Goal: Task Accomplishment & Management: Use online tool/utility

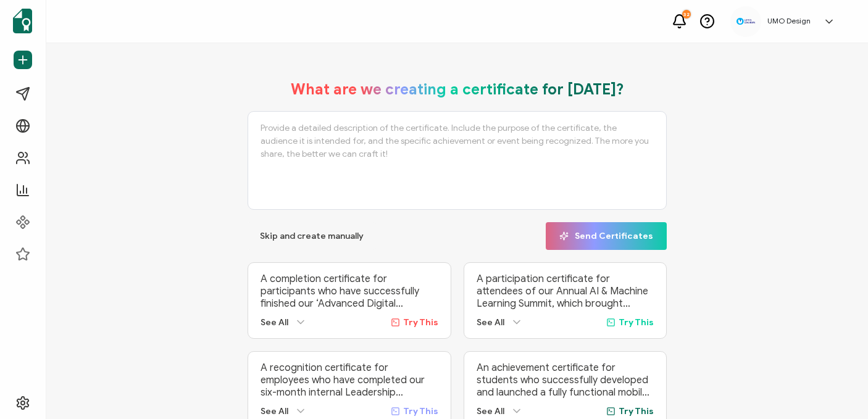
scroll to position [1, 0]
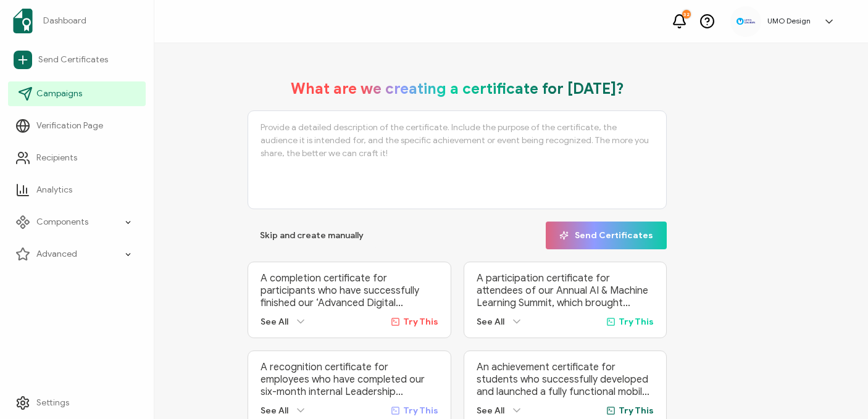
click at [55, 94] on span "Campaigns" at bounding box center [59, 94] width 46 height 12
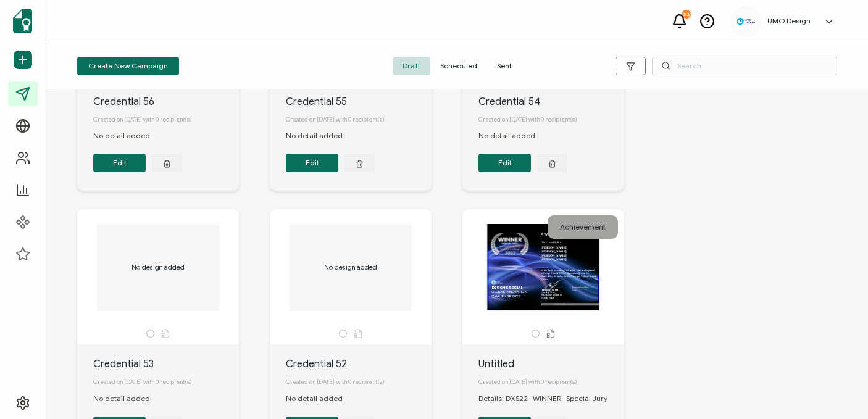
scroll to position [229, 0]
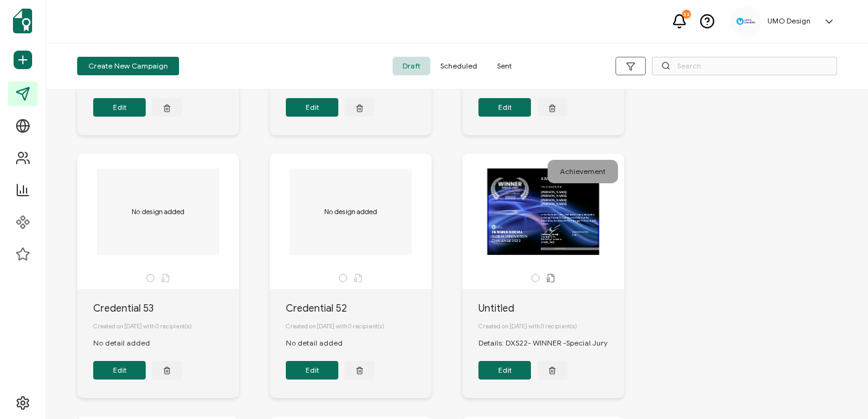
click at [505, 238] on div "This box will change accordingly to the corresponding values in the recipient l…" at bounding box center [543, 212] width 130 height 86
click at [575, 243] on div "This box will change accordingly to the corresponding values in the recipient l…" at bounding box center [543, 212] width 130 height 86
click at [512, 322] on div "Created on [DATE] with 0 recipient(s)" at bounding box center [551, 326] width 146 height 21
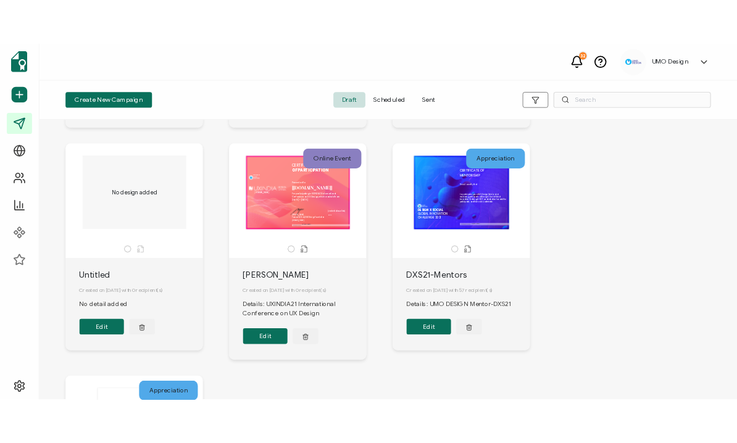
scroll to position [543, 0]
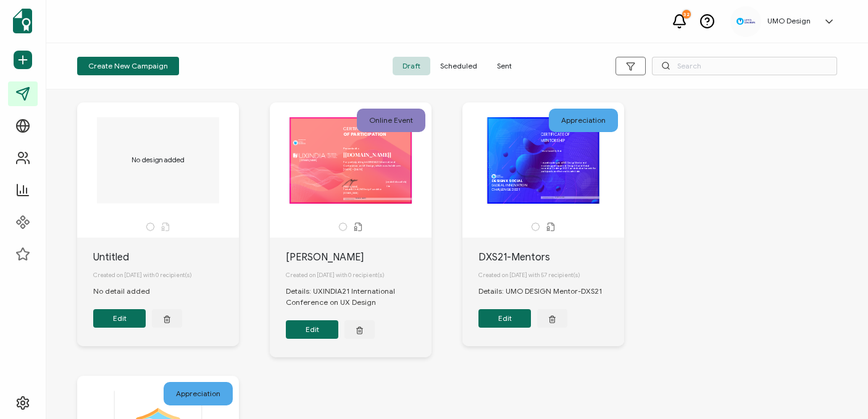
click at [498, 328] on button "Edit" at bounding box center [504, 318] width 52 height 19
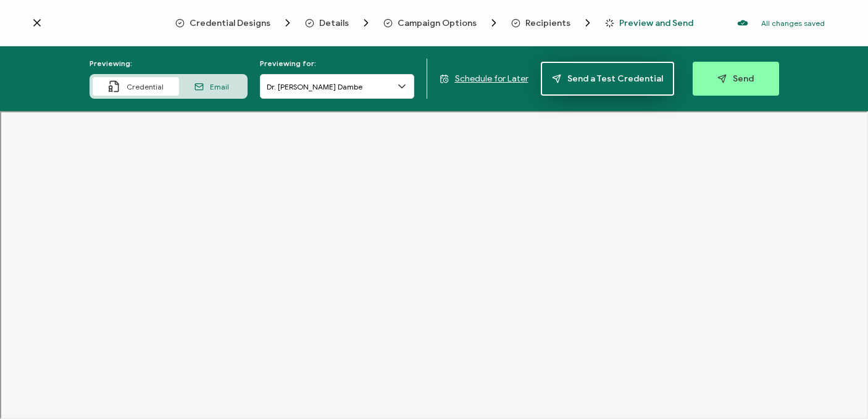
click at [604, 82] on span "Send a Test Credential" at bounding box center [607, 78] width 111 height 9
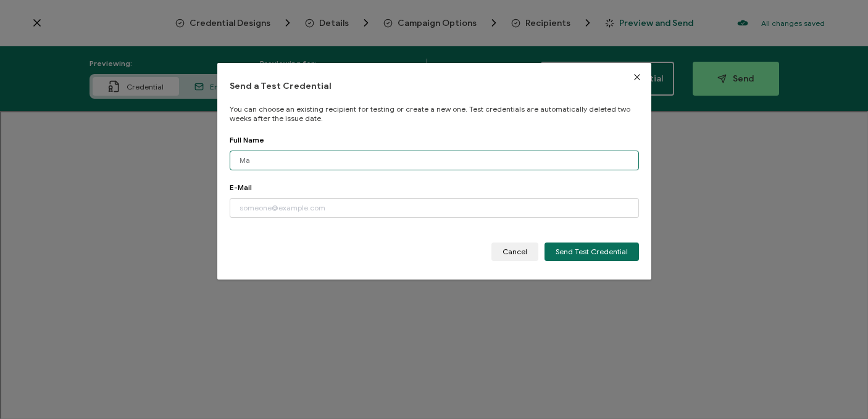
type input "M"
type input "[PERSON_NAME]"
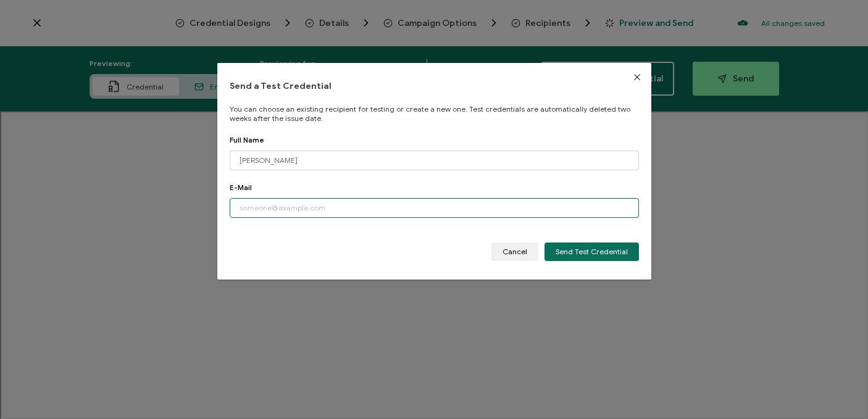
paste input "[EMAIL_ADDRESS][DOMAIN_NAME]"
type input "[EMAIL_ADDRESS][DOMAIN_NAME]"
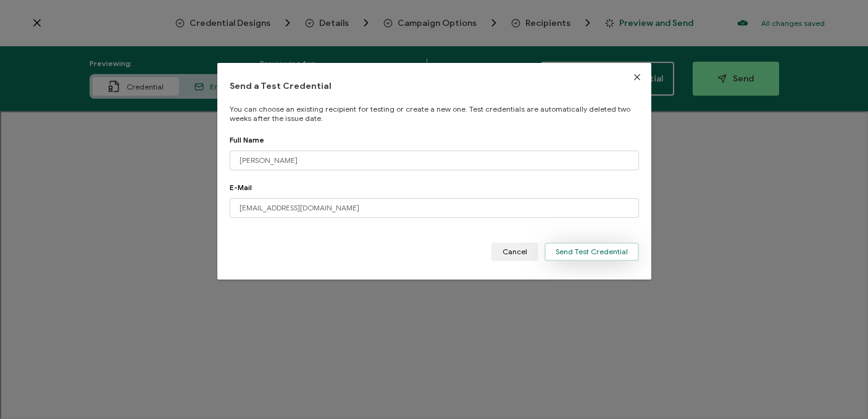
click at [567, 248] on span "Send Test Credential" at bounding box center [592, 251] width 72 height 7
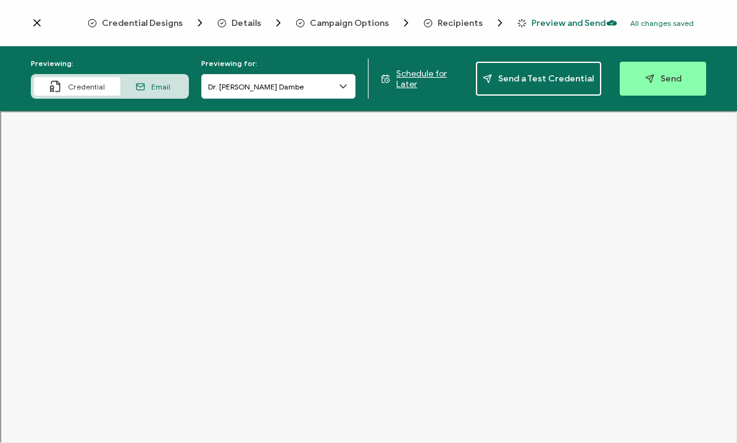
click at [343, 88] on icon at bounding box center [343, 86] width 12 height 12
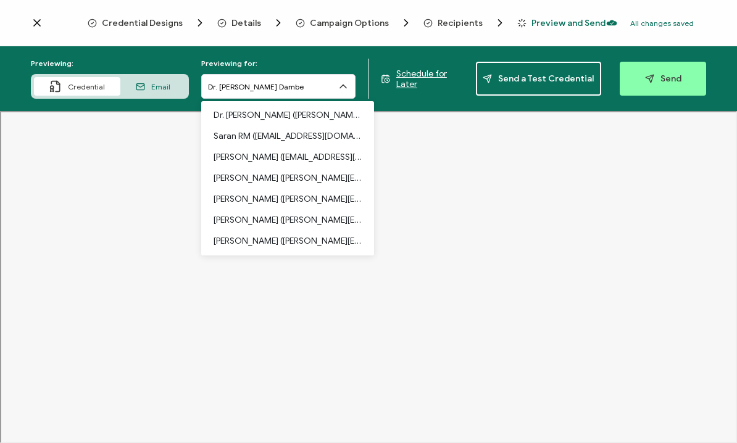
click at [99, 89] on span "Credential" at bounding box center [86, 86] width 37 height 9
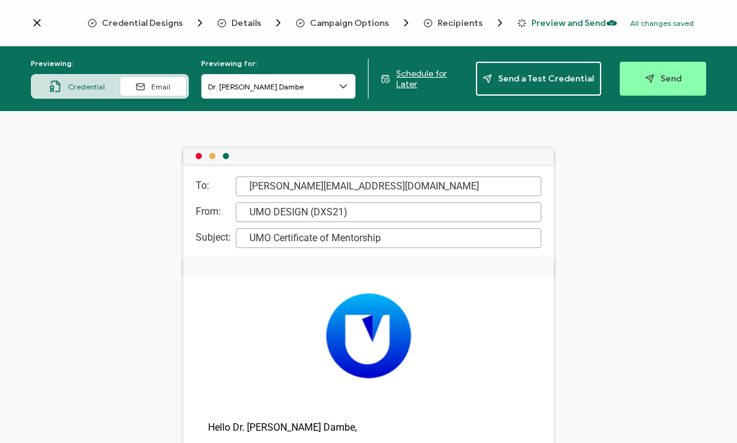
click at [38, 19] on icon at bounding box center [37, 23] width 12 height 12
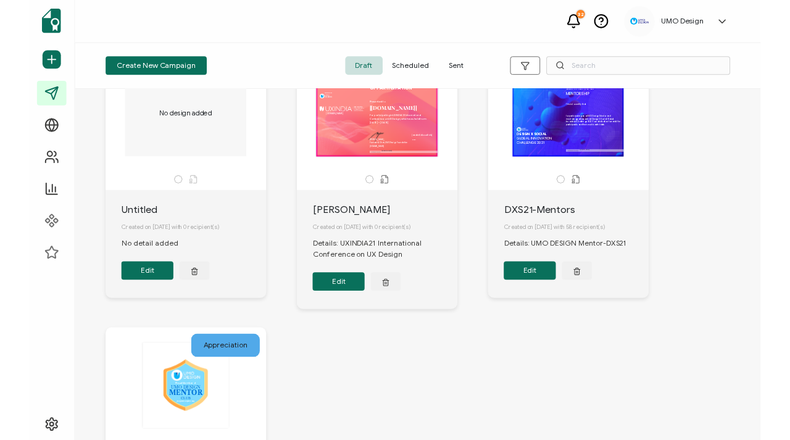
scroll to position [512, 0]
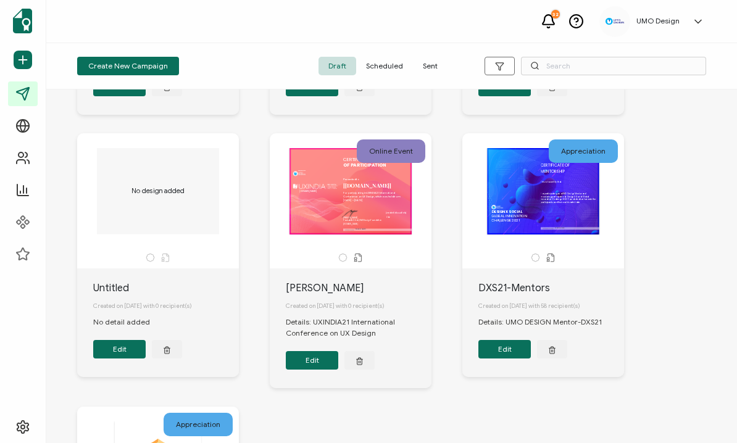
click at [378, 235] on div "CERTIFICATE This box will change accordingly to the corresponding values in the…" at bounding box center [351, 191] width 130 height 86
click at [315, 370] on button "Edit" at bounding box center [312, 360] width 52 height 19
